Goal: Information Seeking & Learning: Find specific page/section

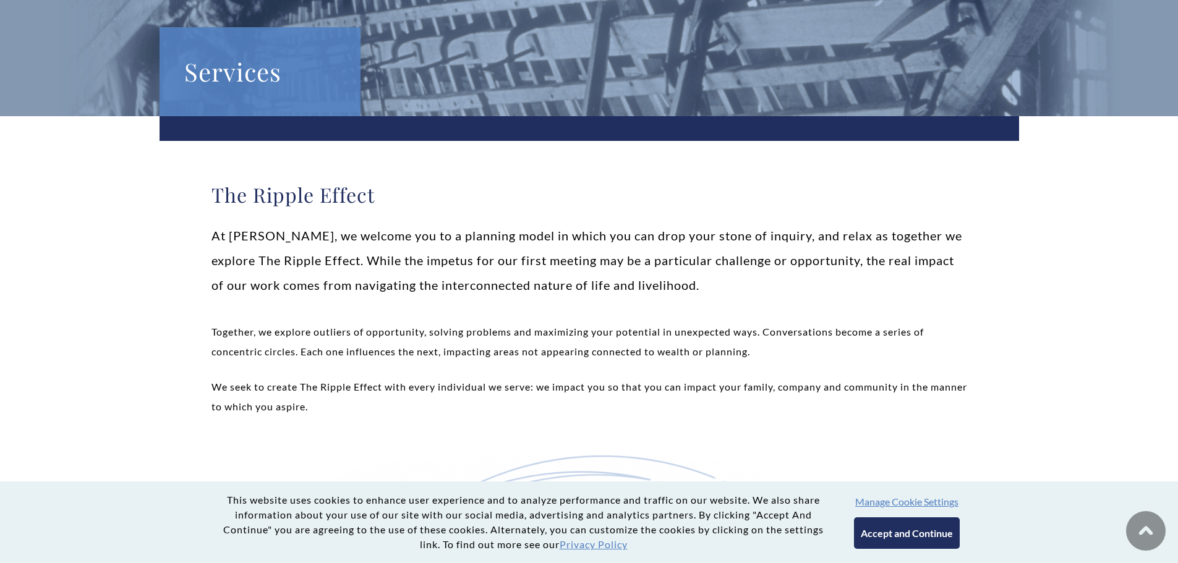
scroll to position [124, 0]
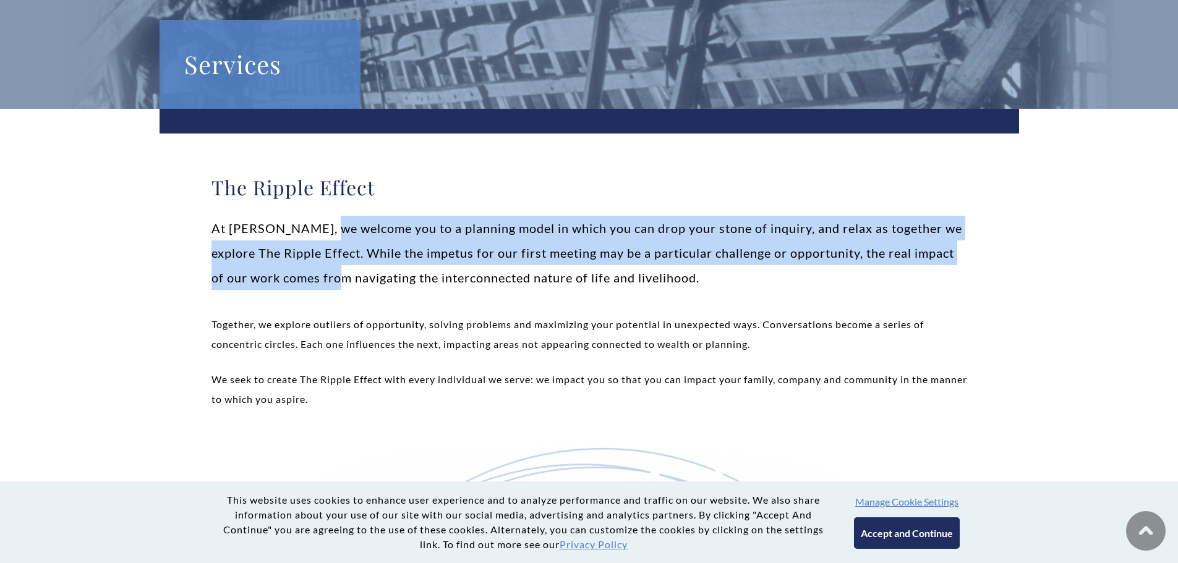
drag, startPoint x: 331, startPoint y: 229, endPoint x: 367, endPoint y: 270, distance: 54.8
click at [367, 270] on p "At Weatherly, we welcome you to a planning model in which you can drop your sto…" at bounding box center [590, 253] width 756 height 74
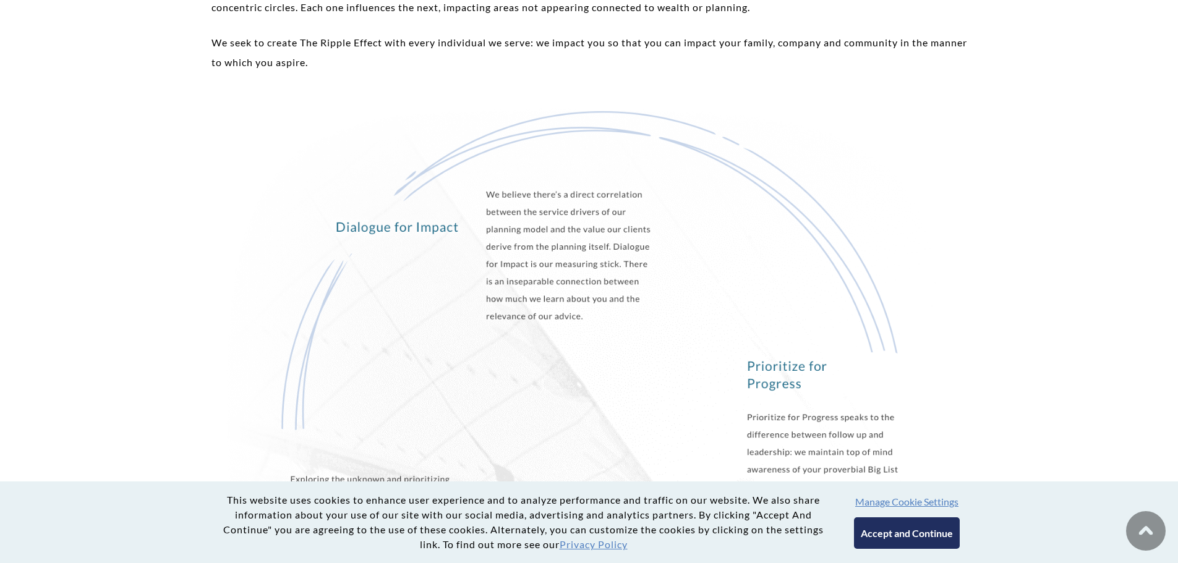
scroll to position [168, 0]
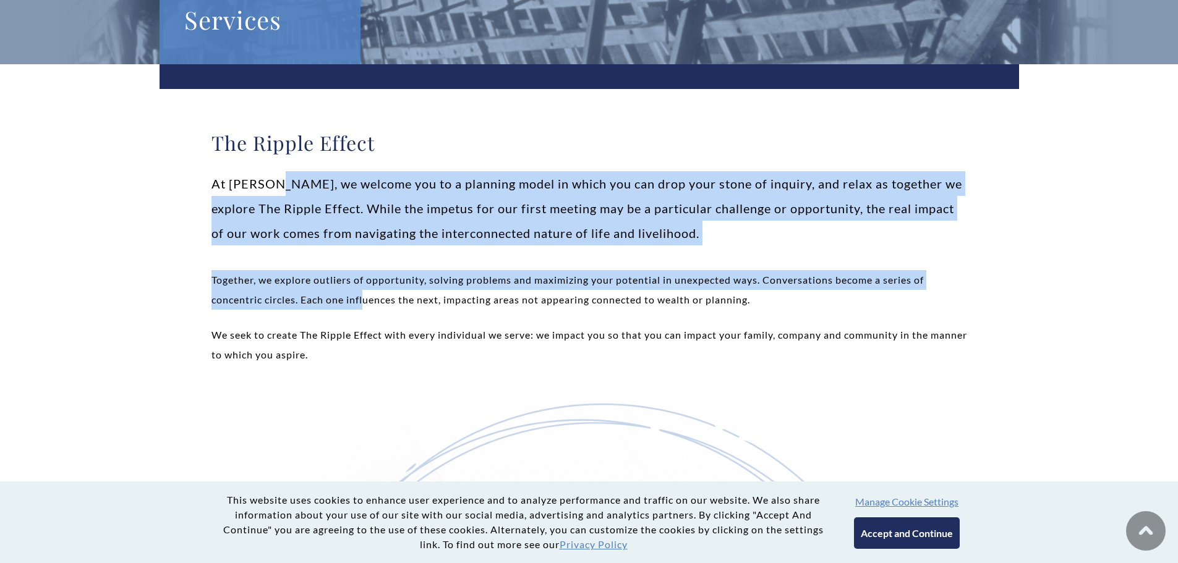
drag, startPoint x: 283, startPoint y: 181, endPoint x: 455, endPoint y: 323, distance: 223.7
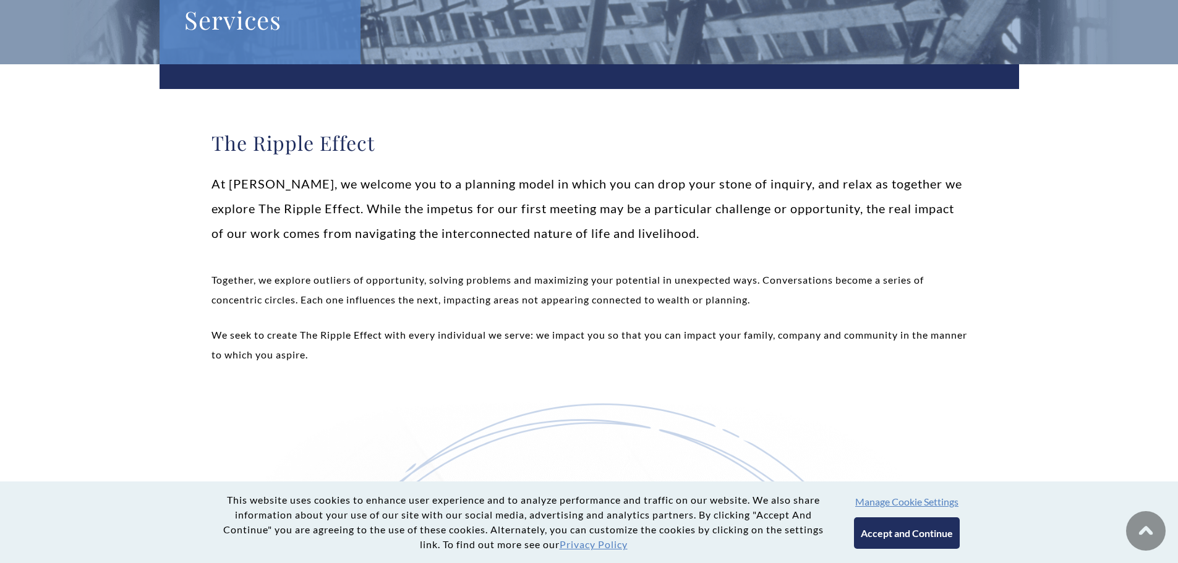
click at [346, 333] on p "We seek to create The Ripple Effect with every individual we serve: we impact y…" at bounding box center [590, 345] width 756 height 40
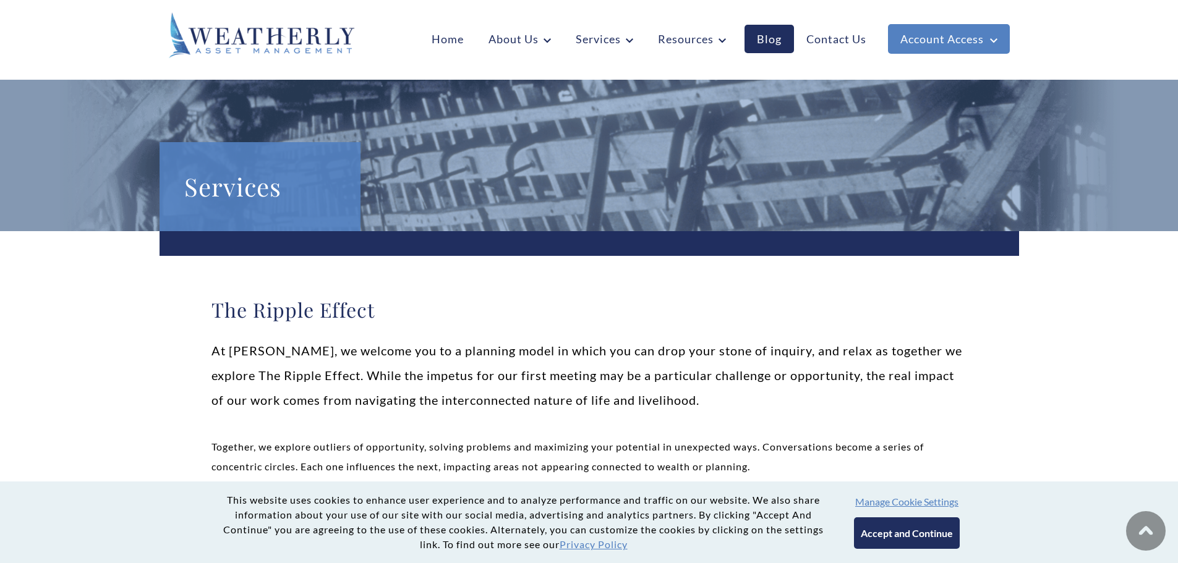
scroll to position [0, 0]
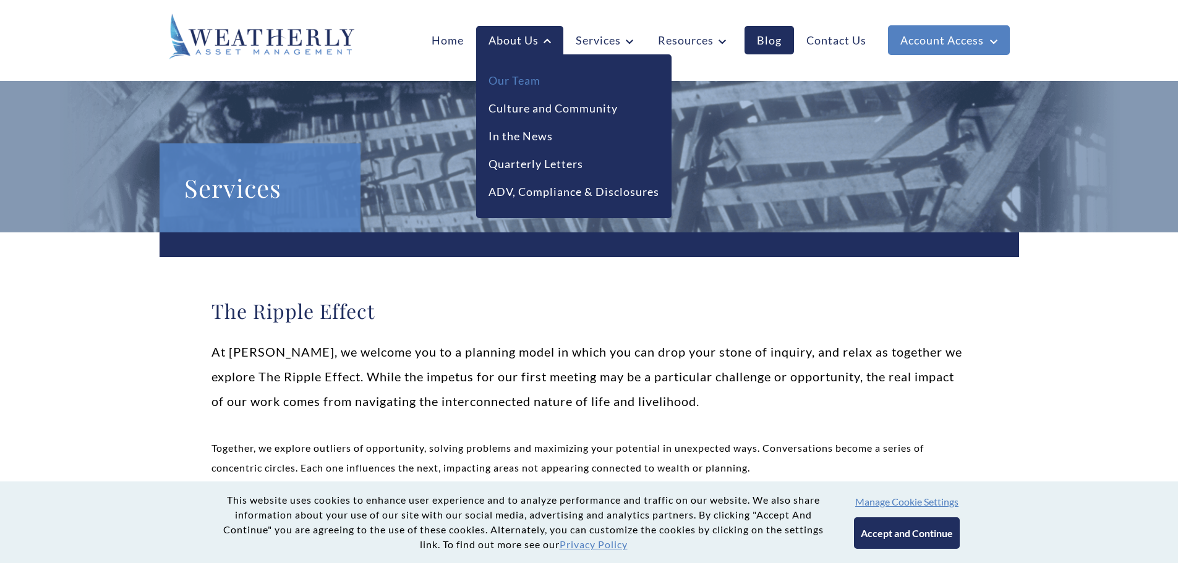
click at [531, 77] on link "Our Team" at bounding box center [515, 80] width 52 height 17
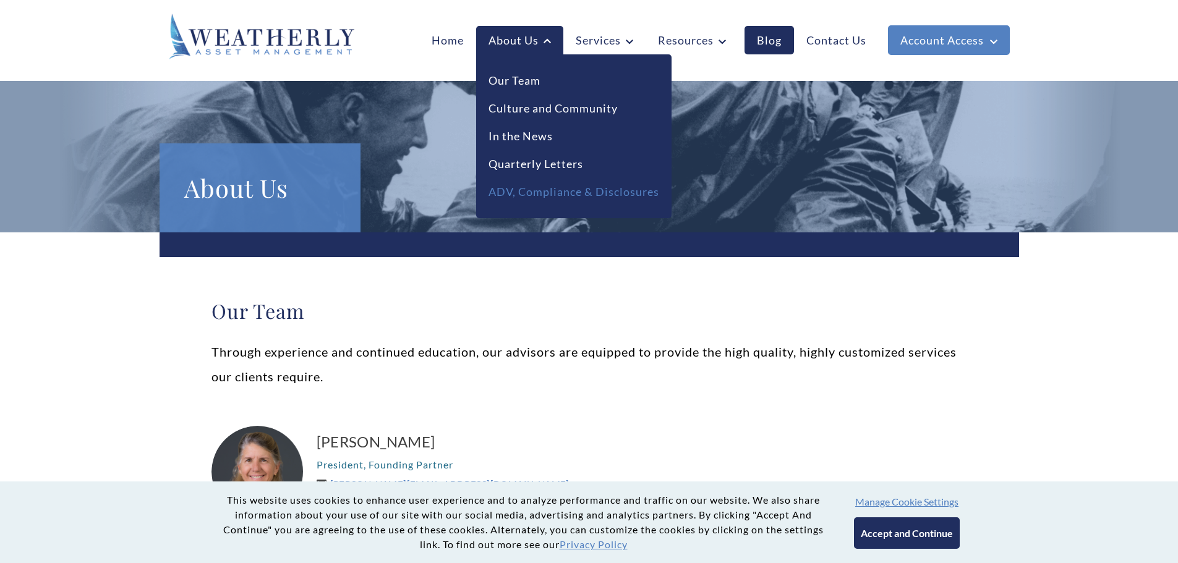
click at [532, 195] on link "ADV, Compliance & Disclosures" at bounding box center [574, 192] width 171 height 17
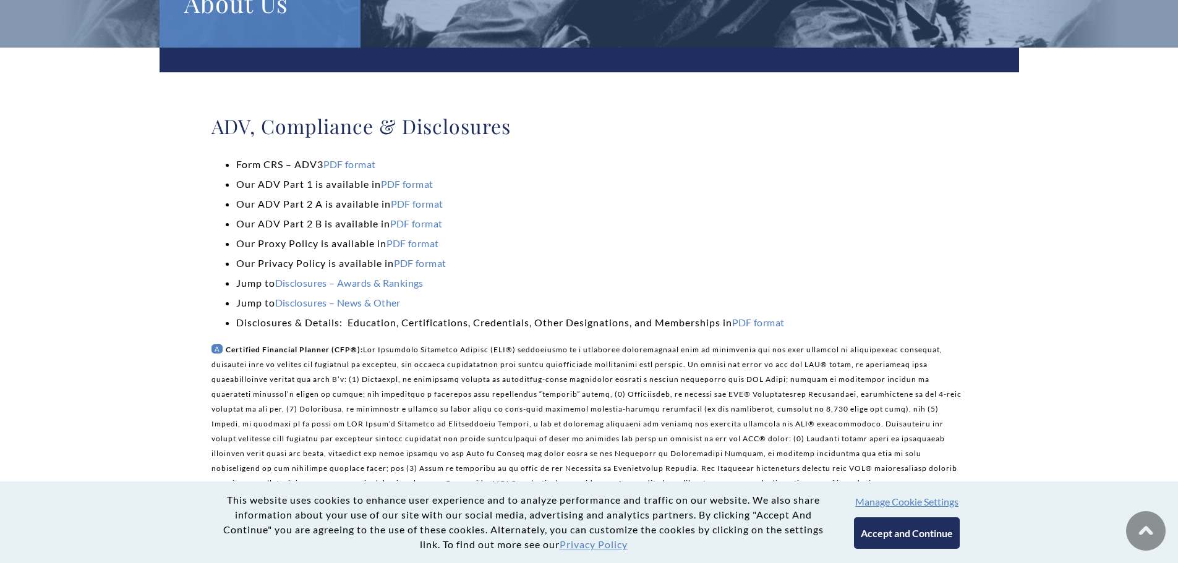
scroll to position [186, 0]
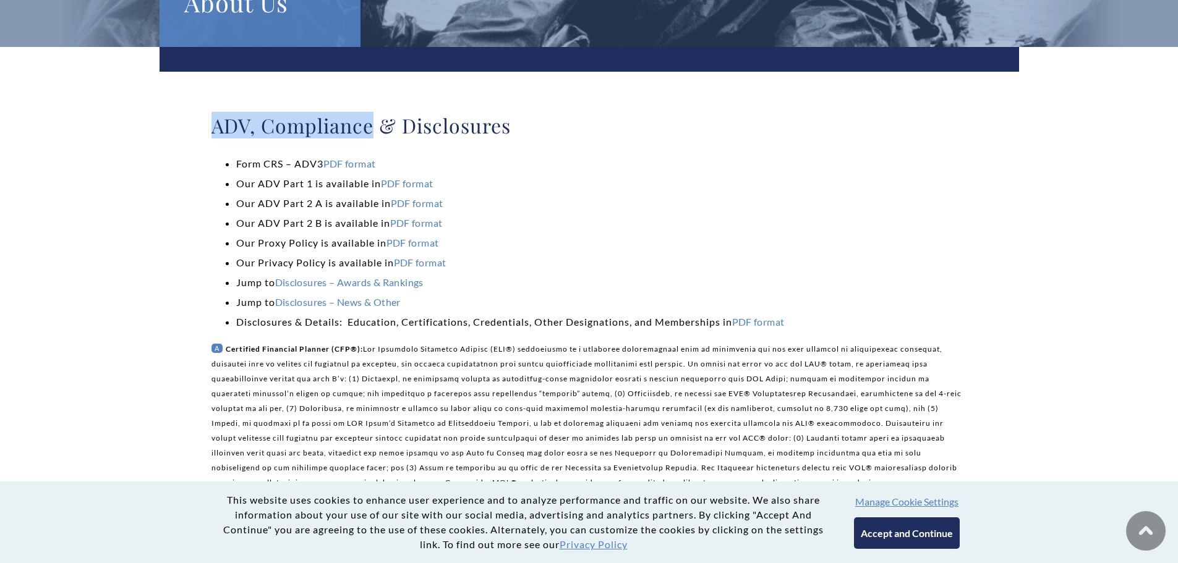
drag, startPoint x: 210, startPoint y: 129, endPoint x: 370, endPoint y: 129, distance: 159.6
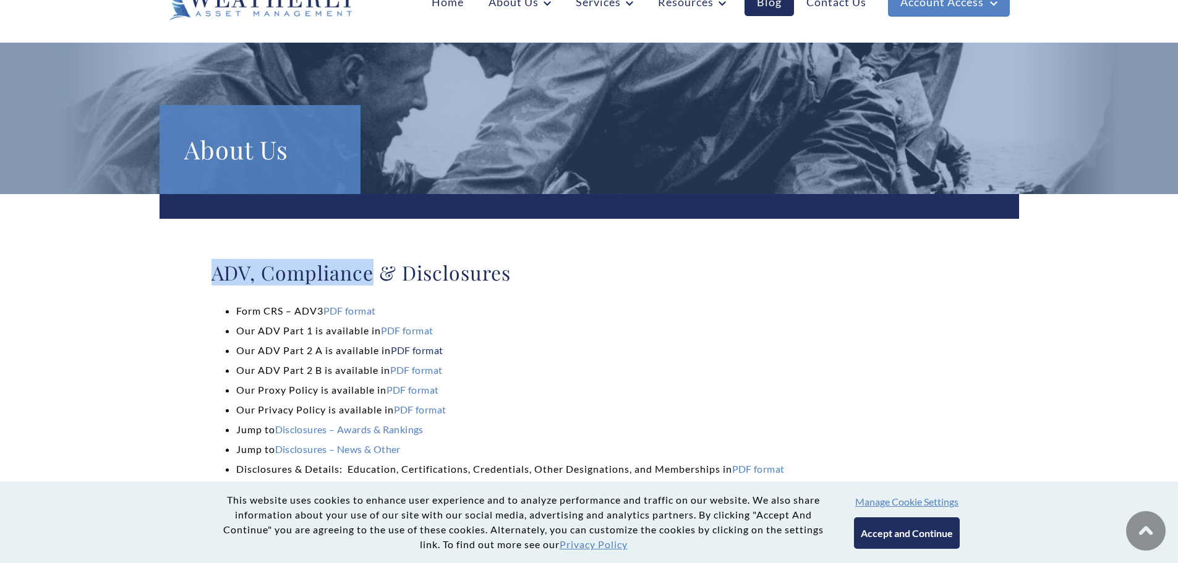
scroll to position [124, 0]
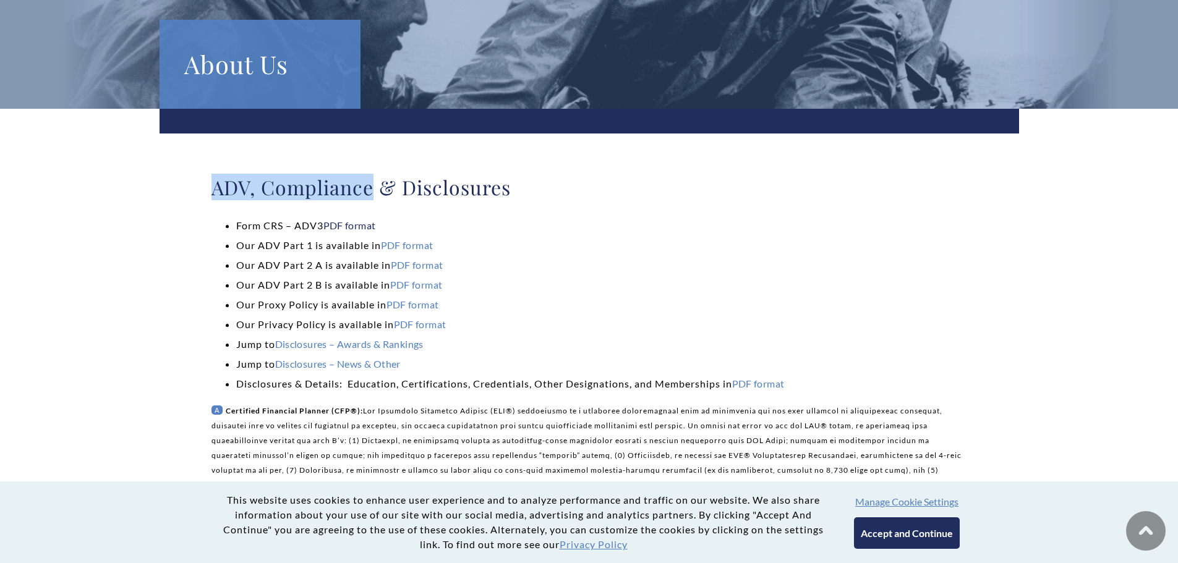
click at [343, 223] on link "PDF format" at bounding box center [349, 226] width 53 height 12
